Goal: Information Seeking & Learning: Learn about a topic

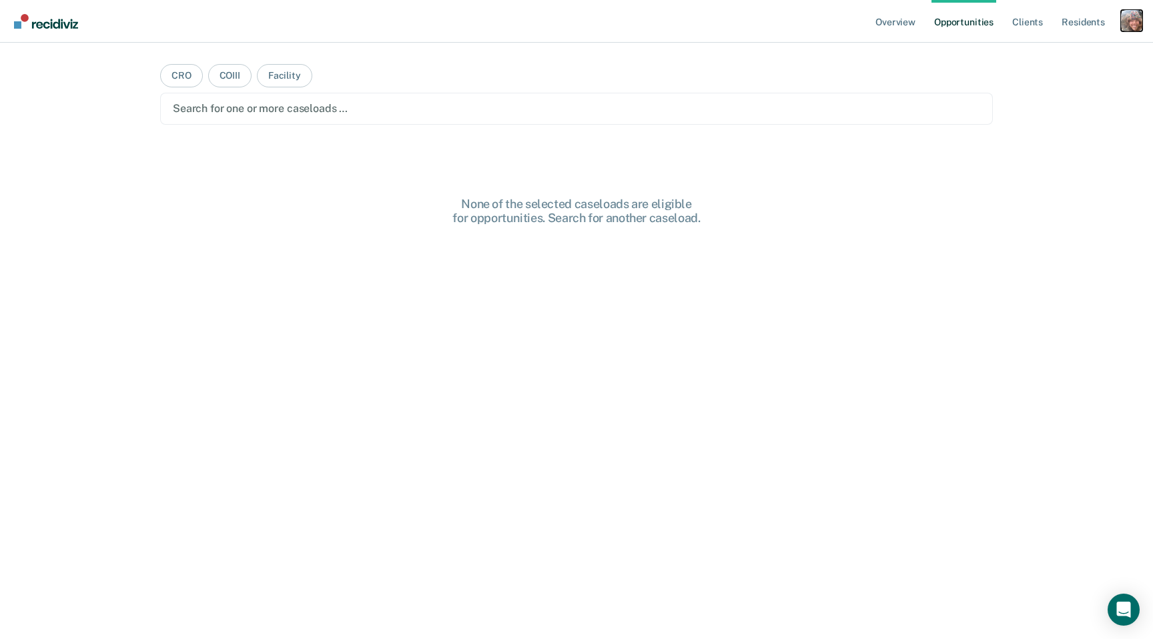
click at [1130, 28] on div "Profile dropdown button" at bounding box center [1131, 20] width 21 height 21
click at [1041, 54] on link "Profile" at bounding box center [1077, 54] width 107 height 11
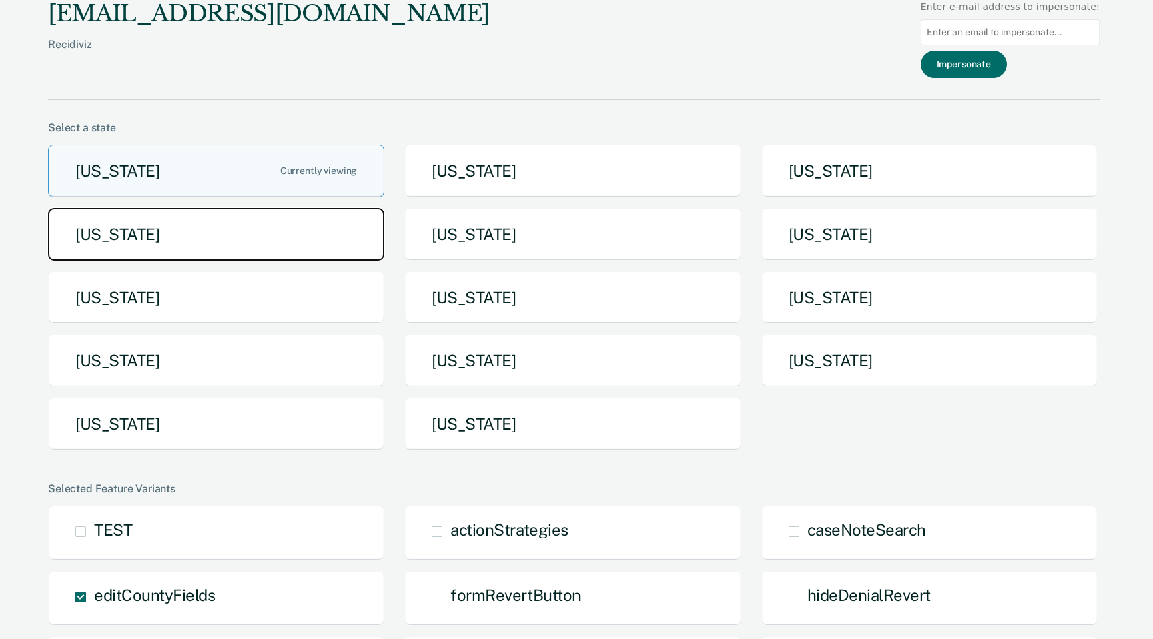
click at [166, 256] on button "[US_STATE]" at bounding box center [216, 234] width 336 height 53
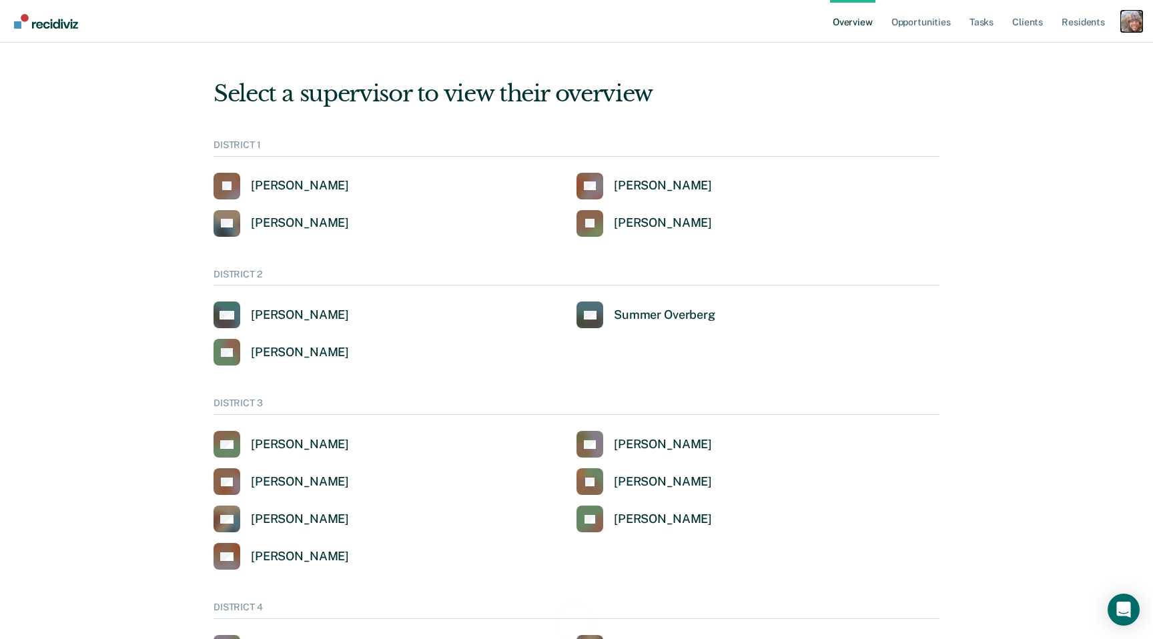
click at [1132, 20] on div "Profile dropdown button" at bounding box center [1131, 21] width 21 height 21
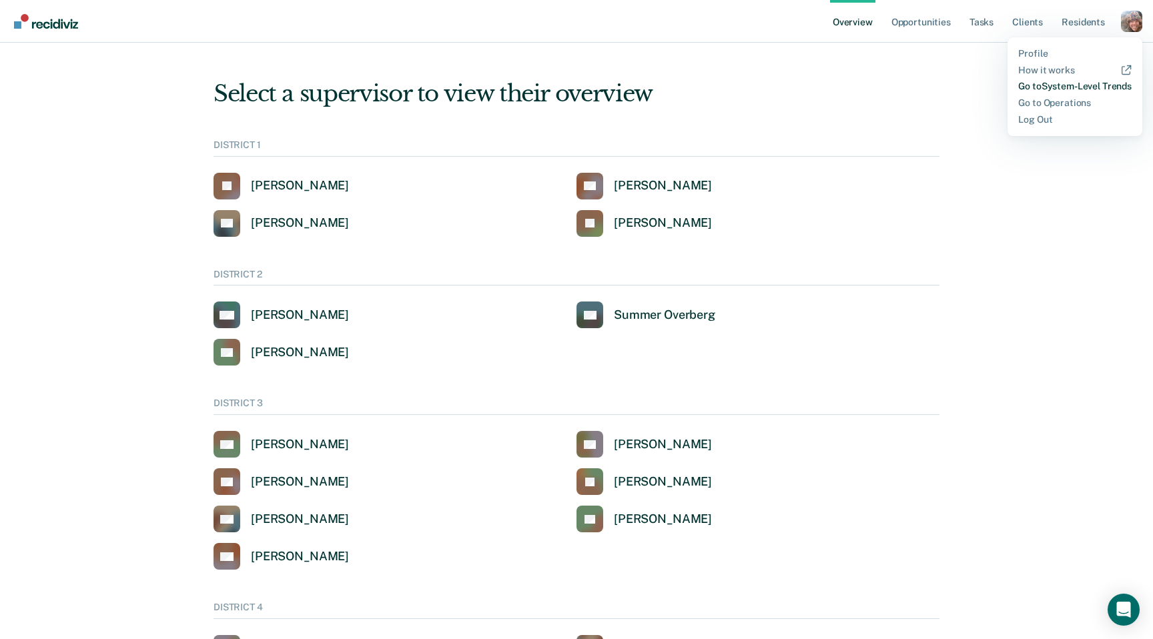
click at [1081, 87] on link "Go to System-Level Trends" at bounding box center [1074, 86] width 113 height 11
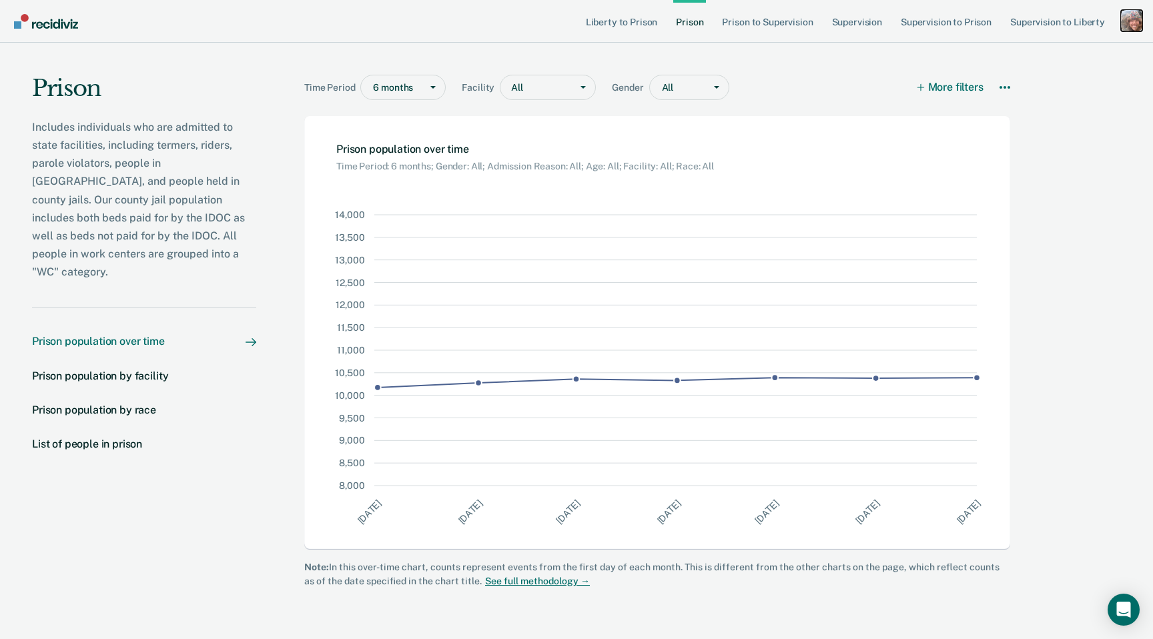
click at [1133, 25] on div "Profile dropdown button" at bounding box center [1131, 20] width 21 height 21
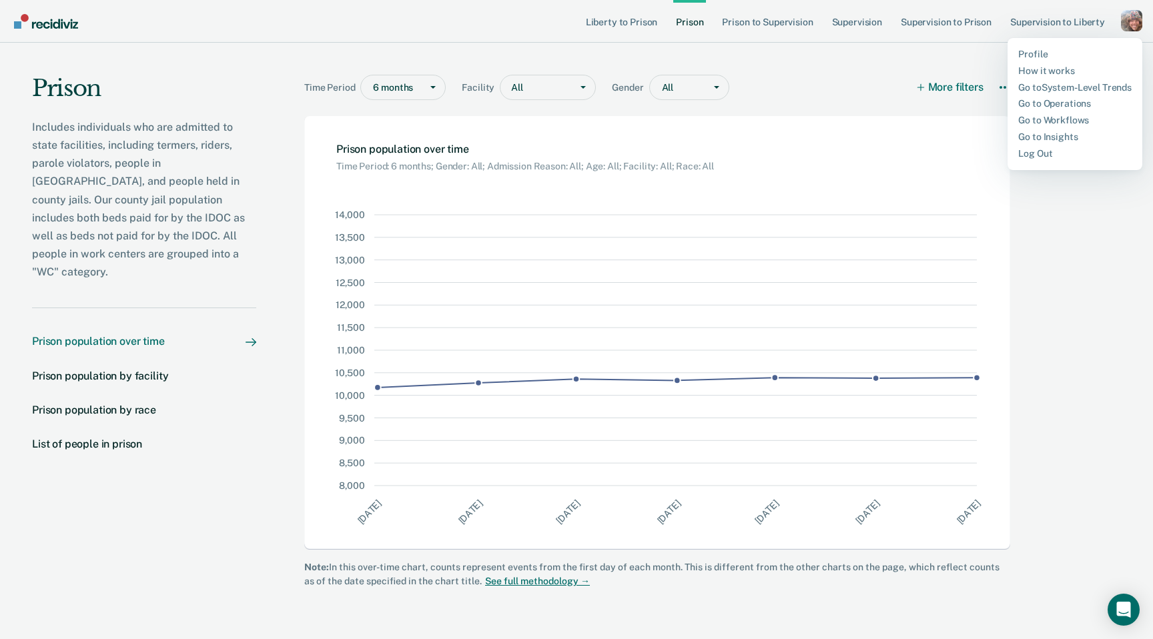
click at [234, 185] on p "Includes individuals who are admitted to state facilities, including termers, r…" at bounding box center [144, 199] width 224 height 163
